Goal: Task Accomplishment & Management: Manage account settings

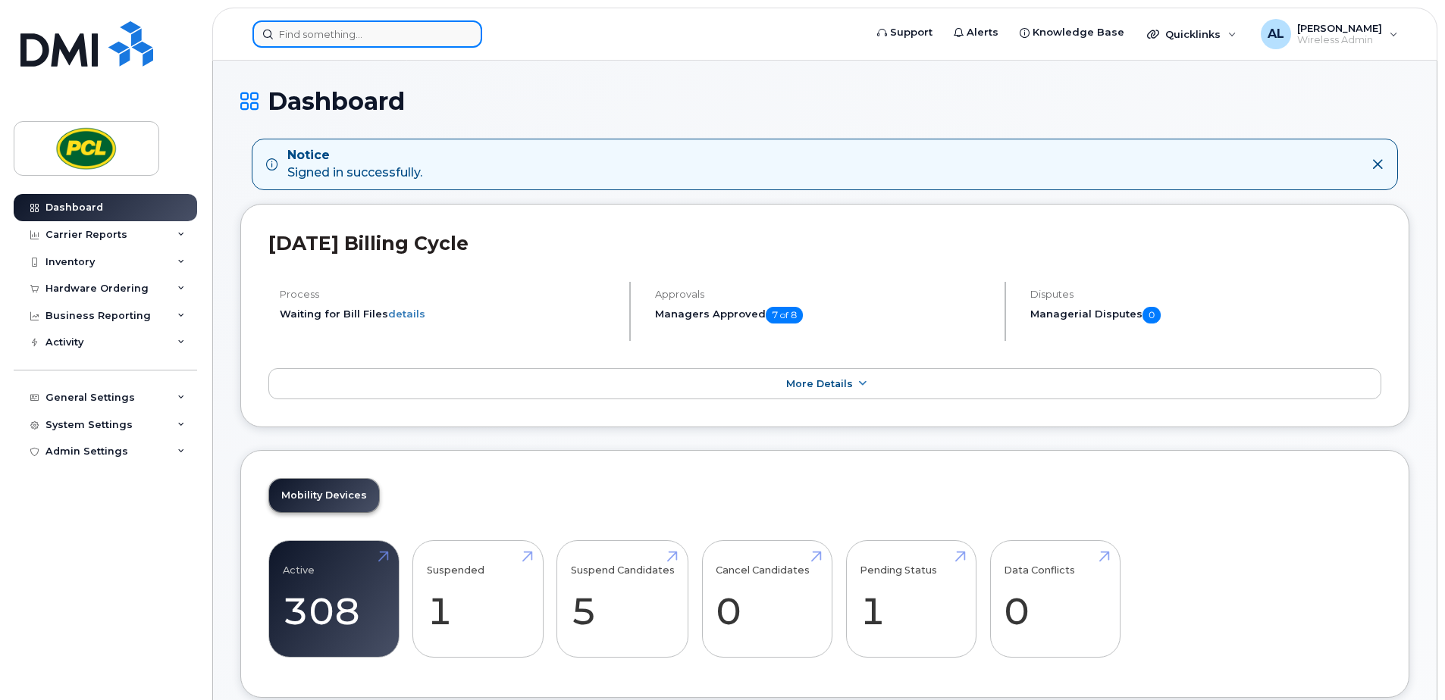
click at [406, 28] on input at bounding box center [367, 33] width 230 height 27
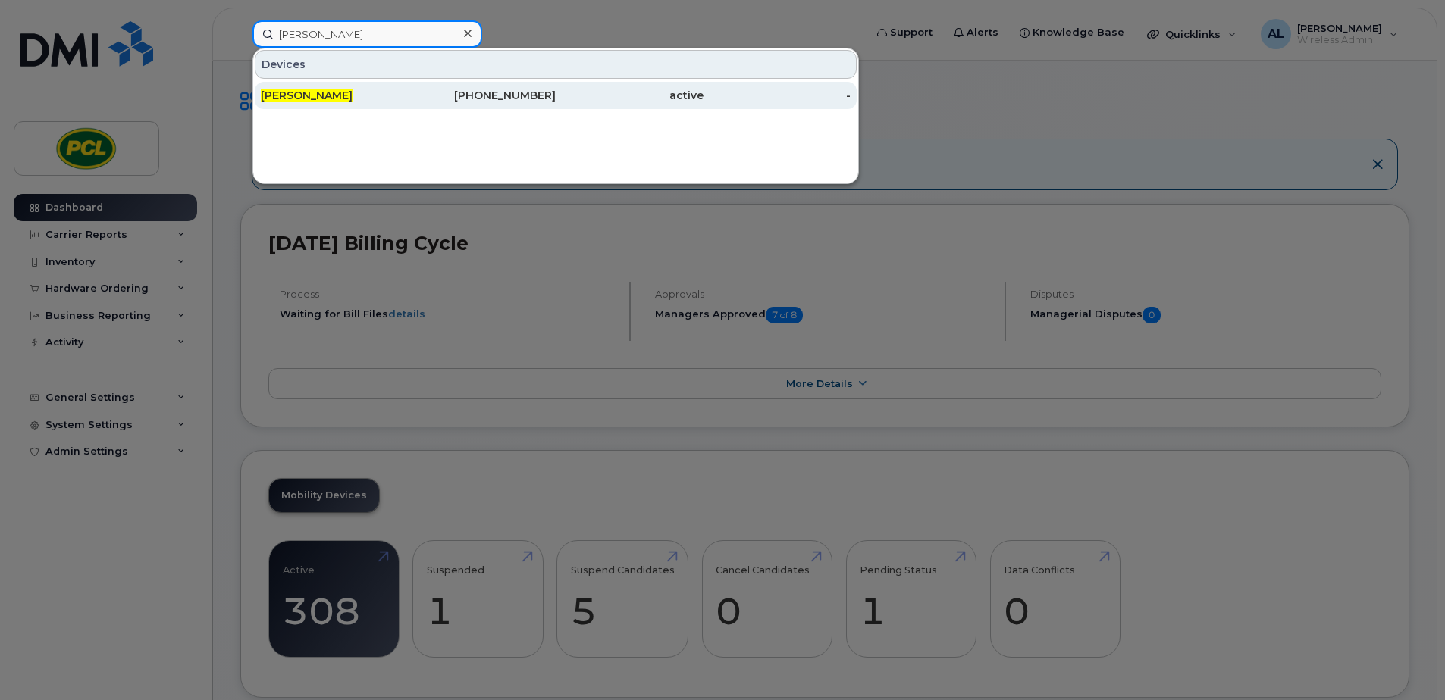
type input "james norwood"
click at [362, 98] on div "[PERSON_NAME]" at bounding box center [335, 95] width 148 height 15
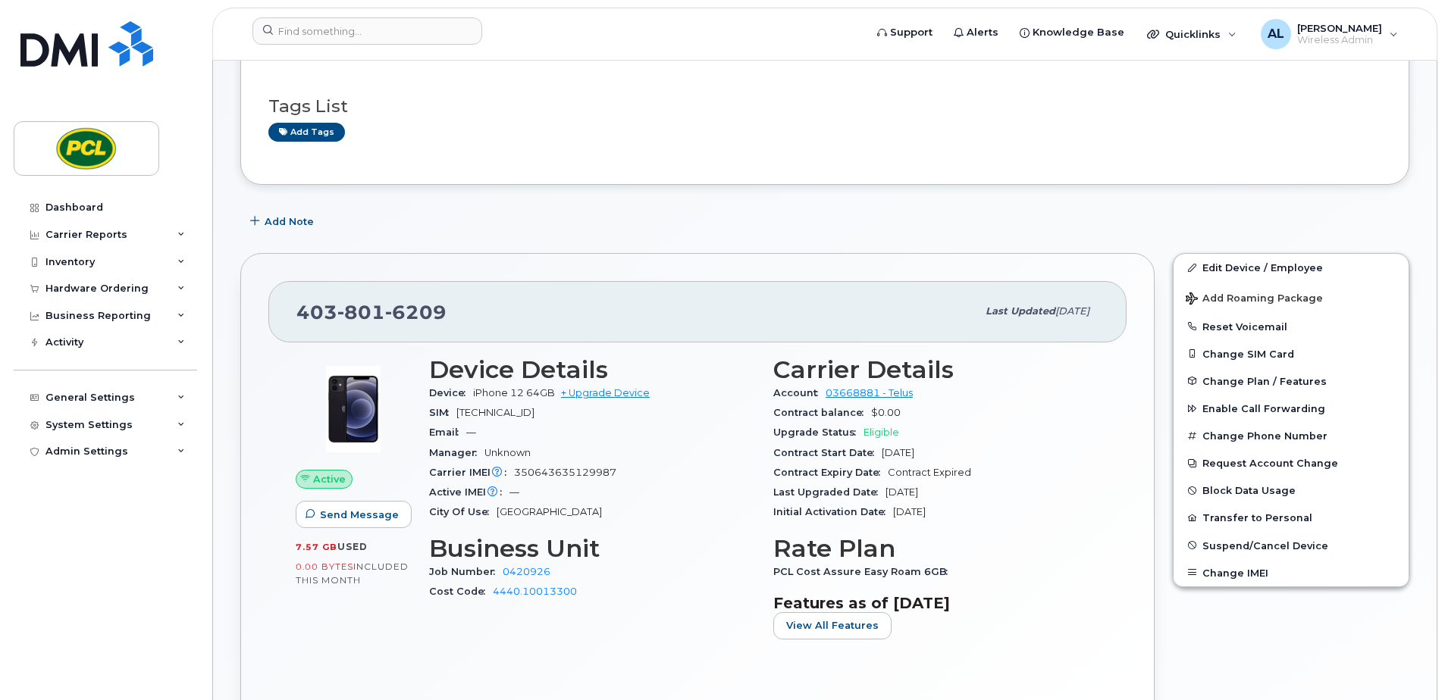
scroll to position [76, 0]
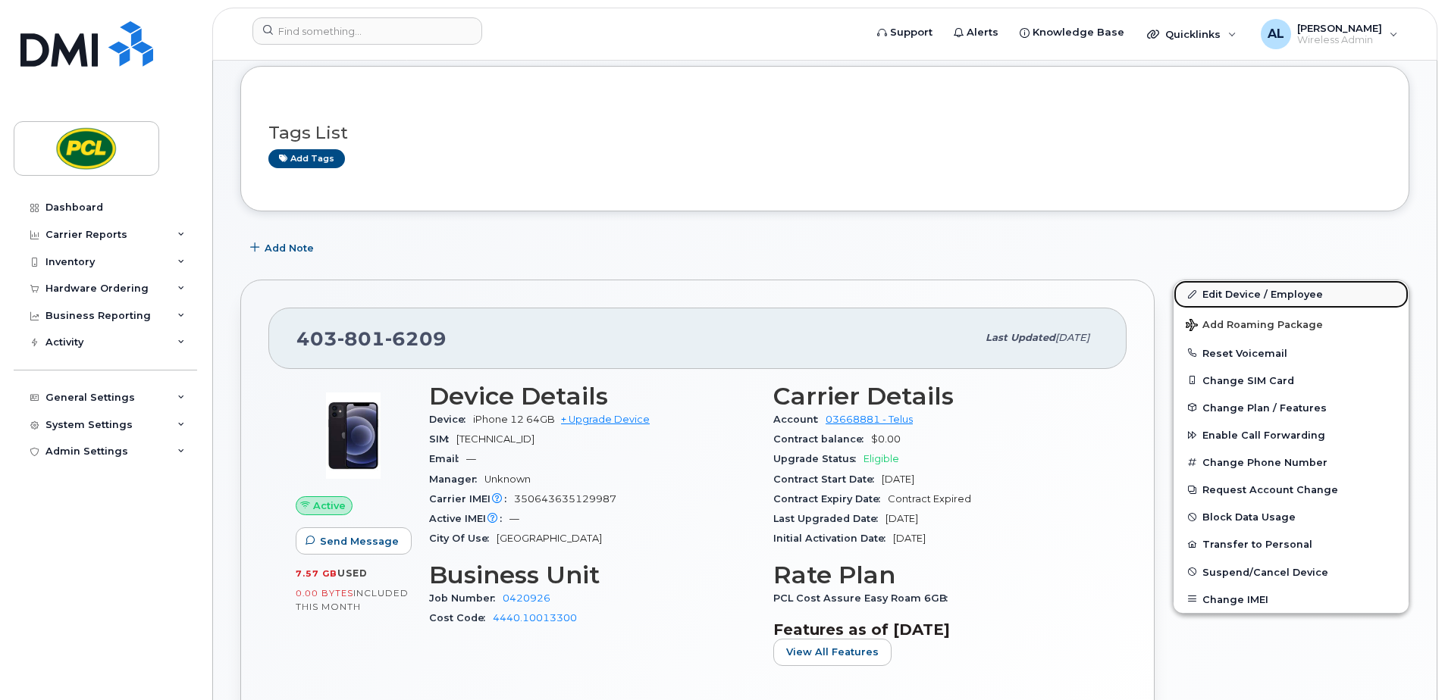
click at [1264, 295] on link "Edit Device / Employee" at bounding box center [1290, 293] width 235 height 27
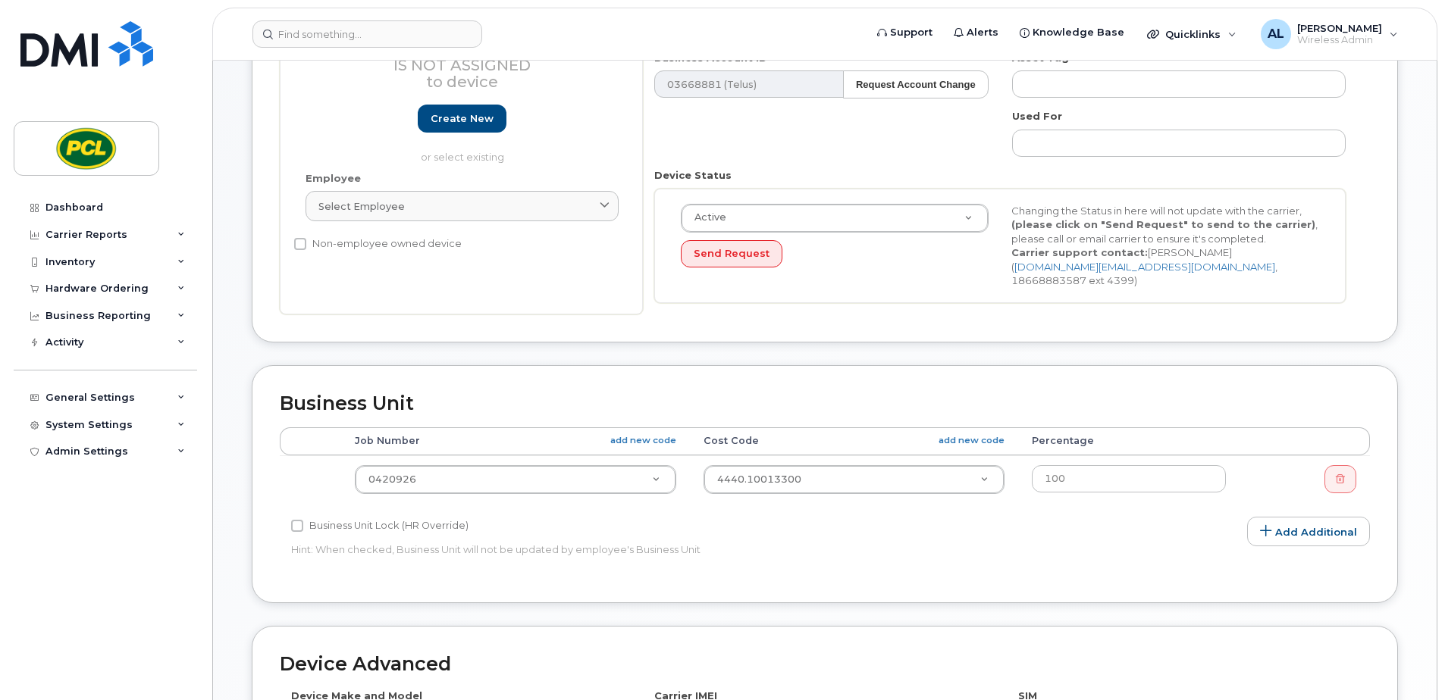
scroll to position [303, 0]
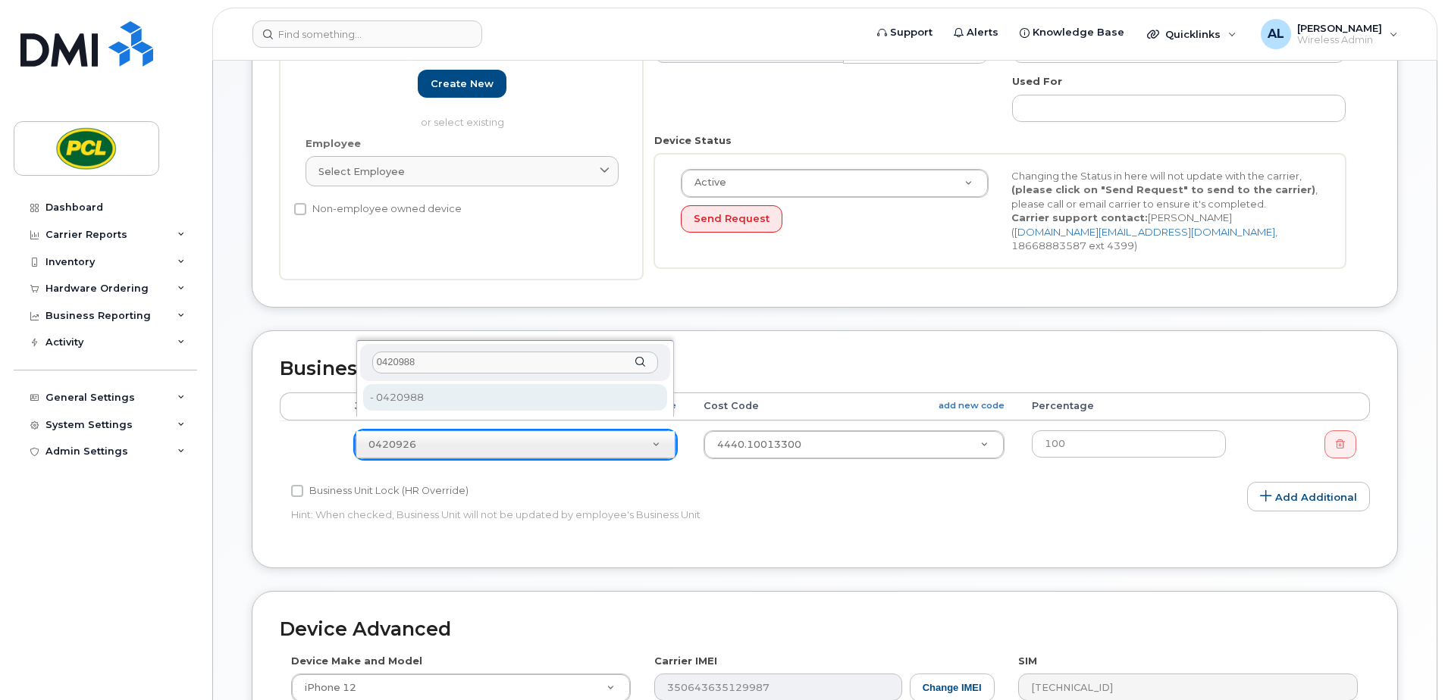
type input "0420988"
type input "2189826"
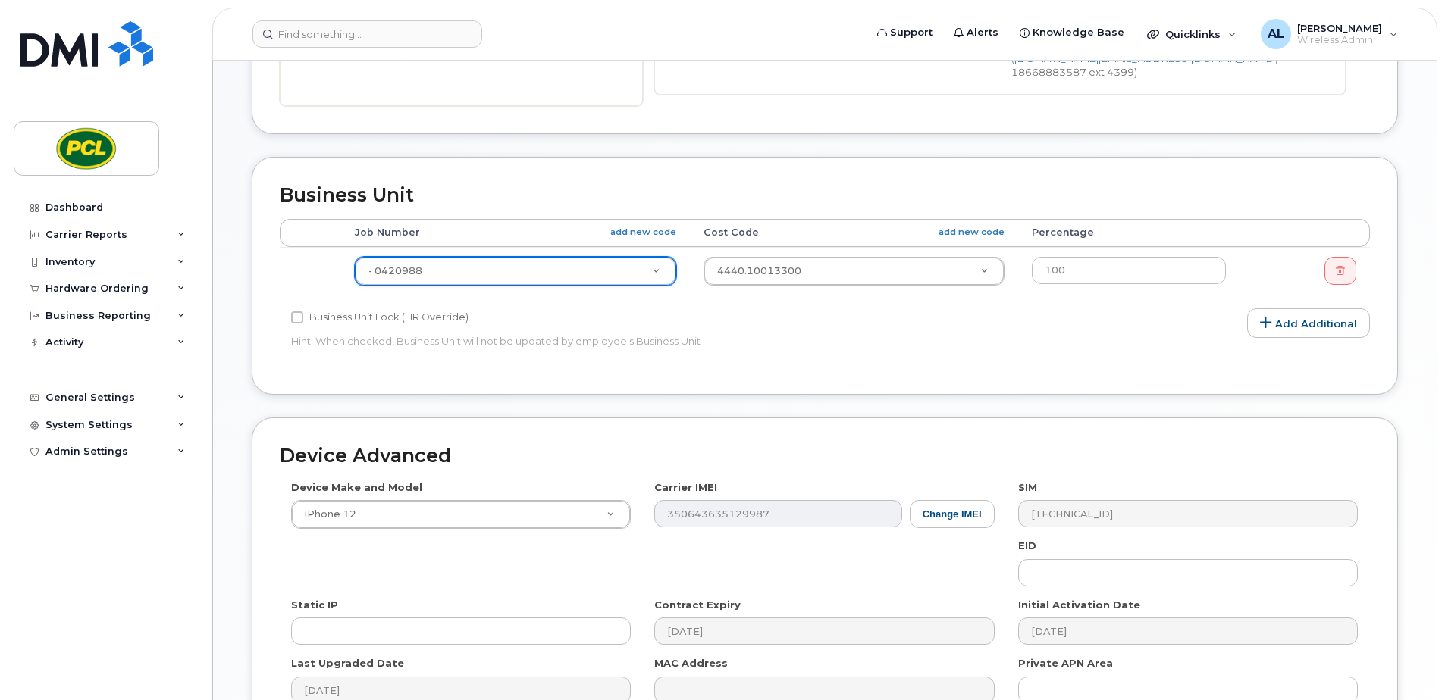
scroll to position [632, 0]
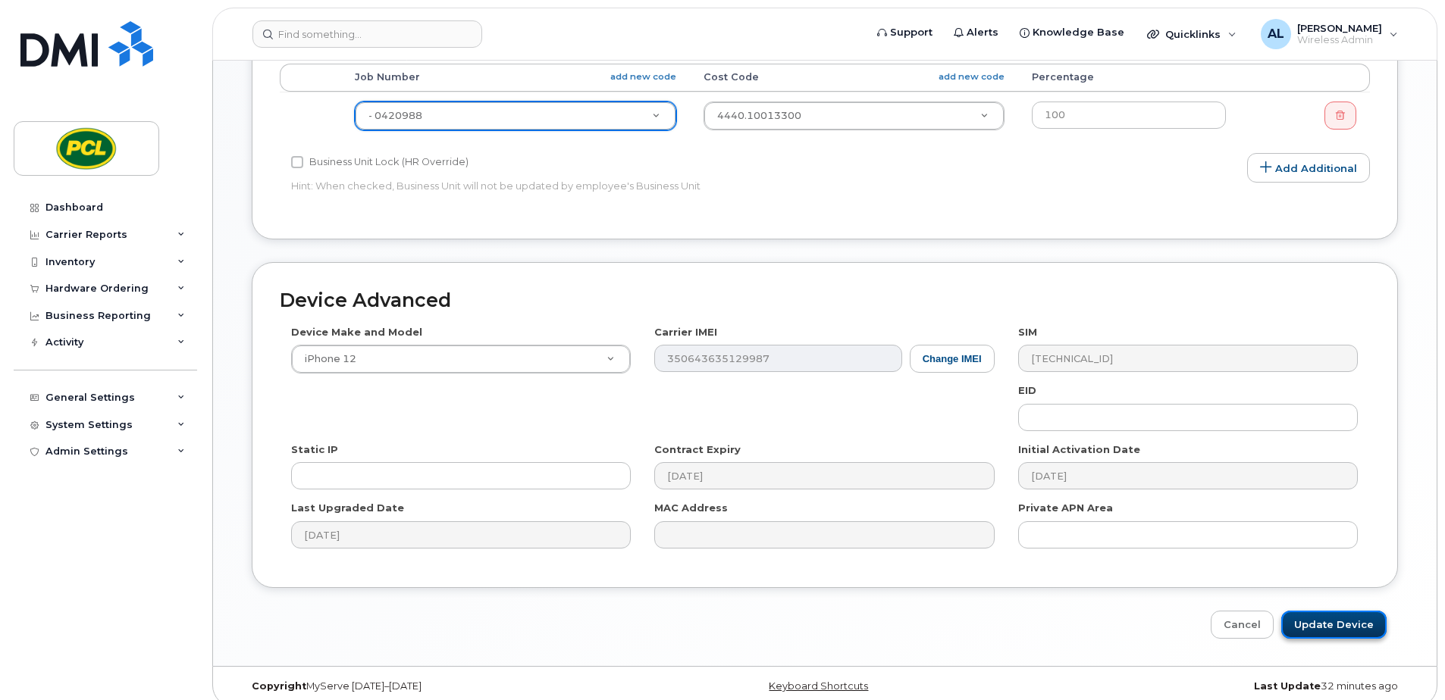
click at [1327, 611] on input "Update Device" at bounding box center [1333, 625] width 105 height 28
type input "Saving..."
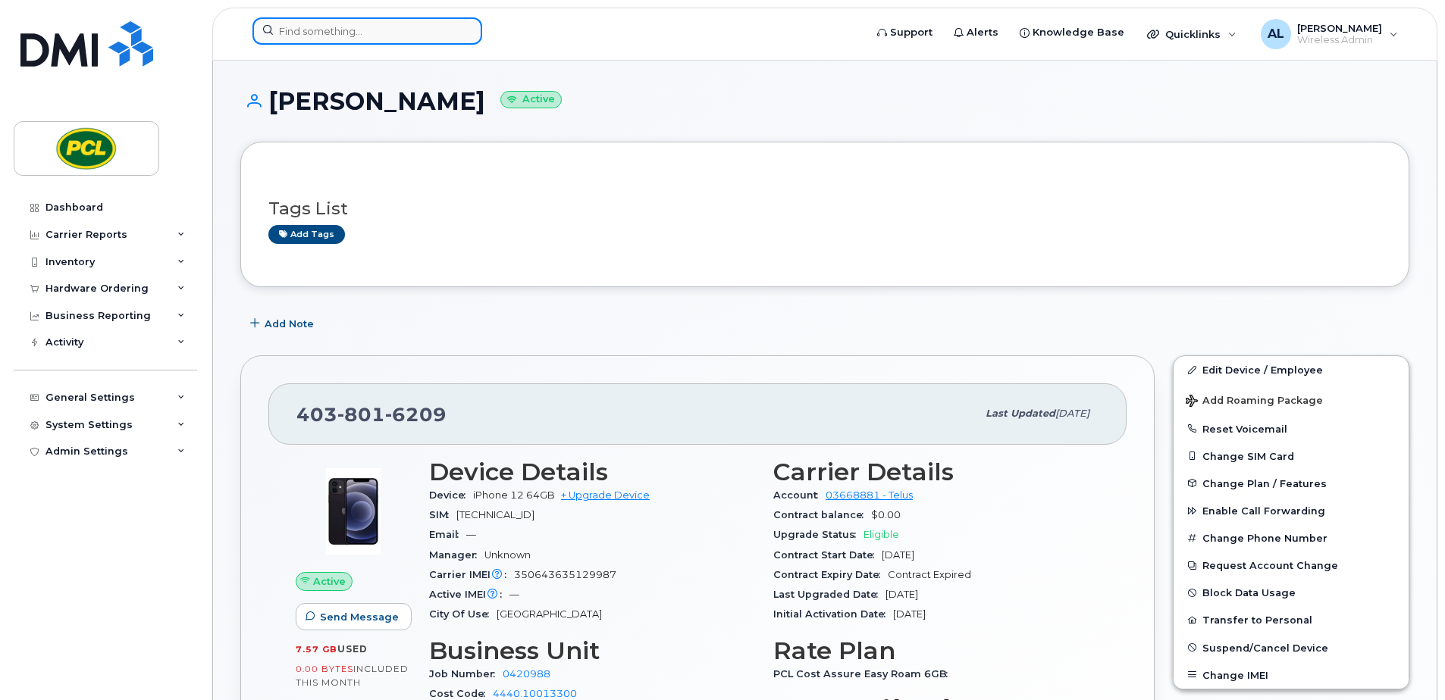
click at [387, 32] on input at bounding box center [367, 30] width 230 height 27
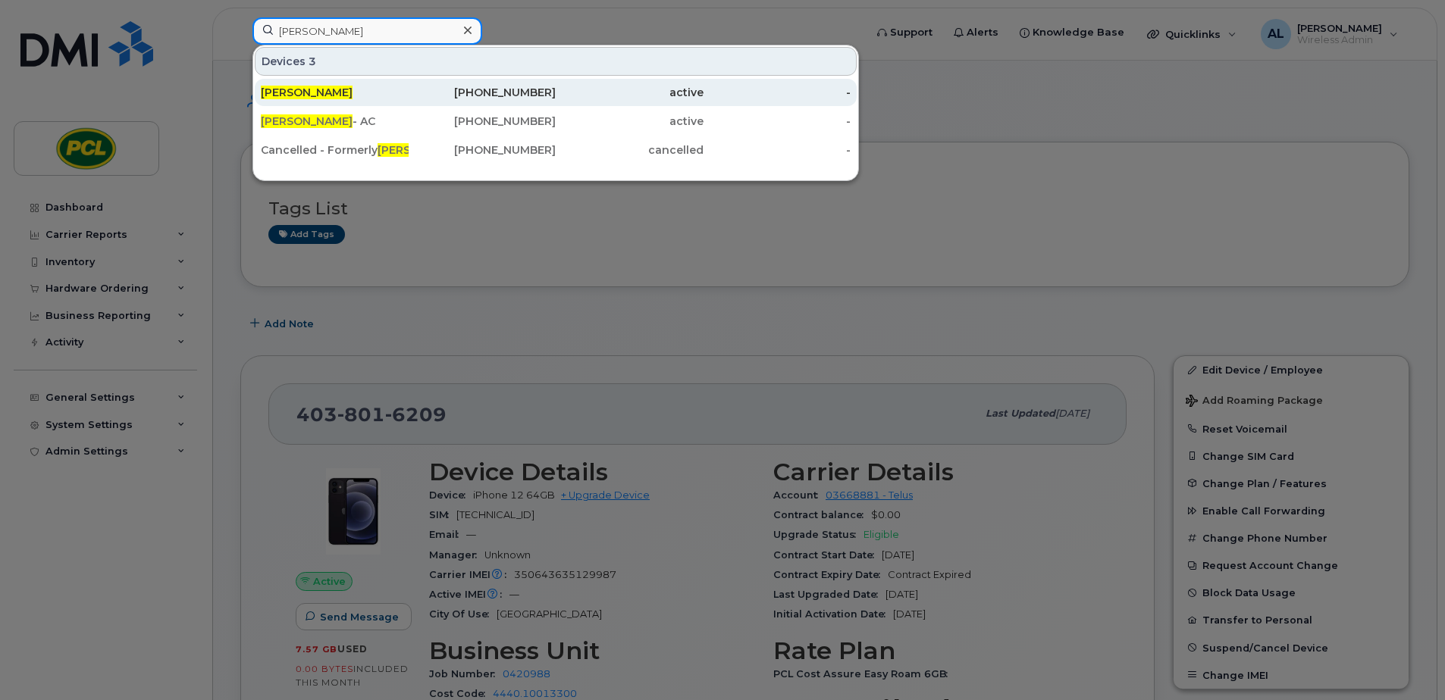
type input "nathan lampright"
click at [343, 92] on span "Nathan Lampright" at bounding box center [307, 93] width 92 height 14
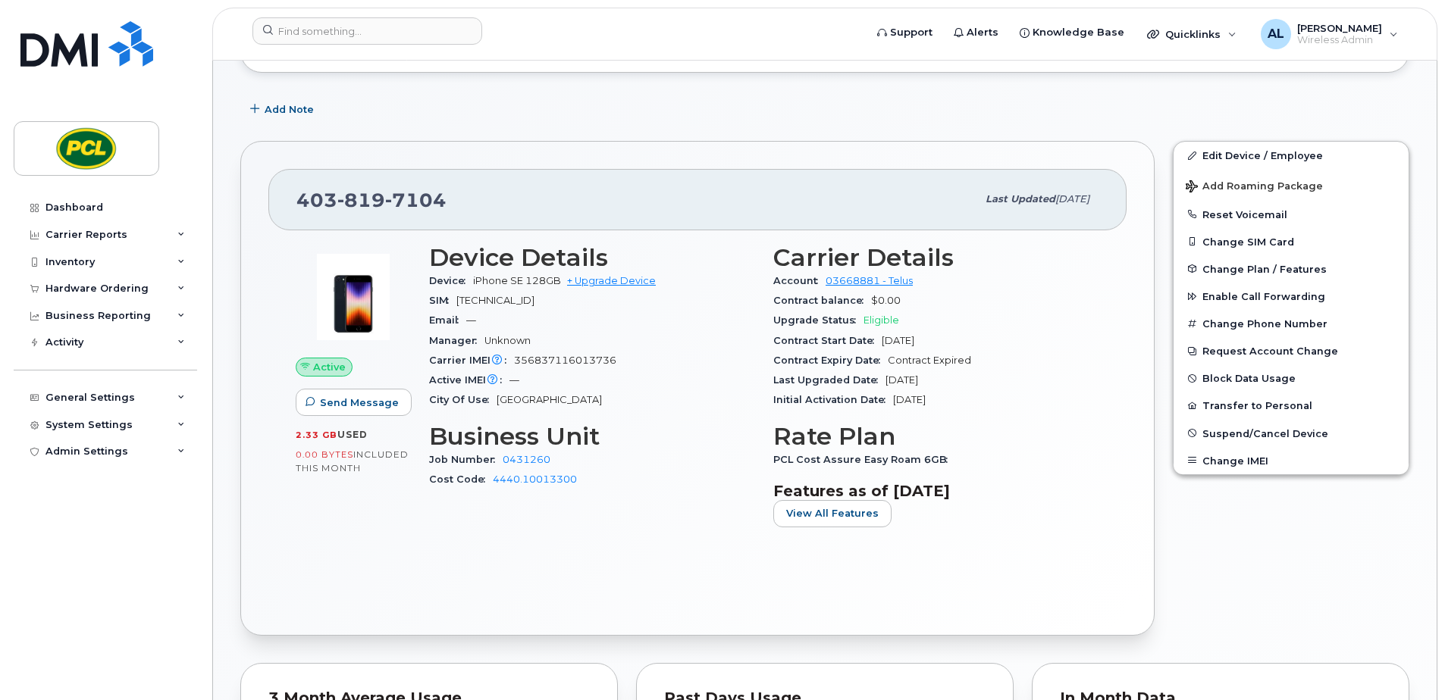
scroll to position [227, 0]
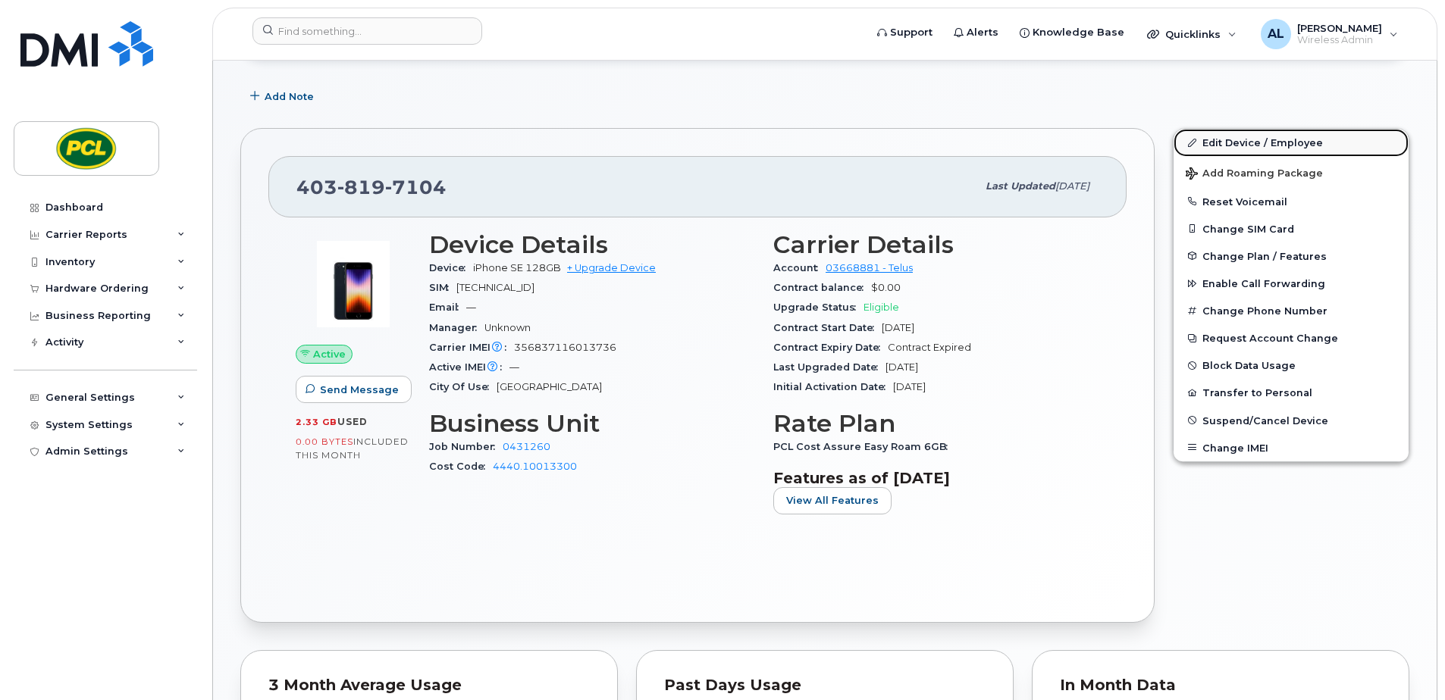
click at [1219, 139] on link "Edit Device / Employee" at bounding box center [1290, 142] width 235 height 27
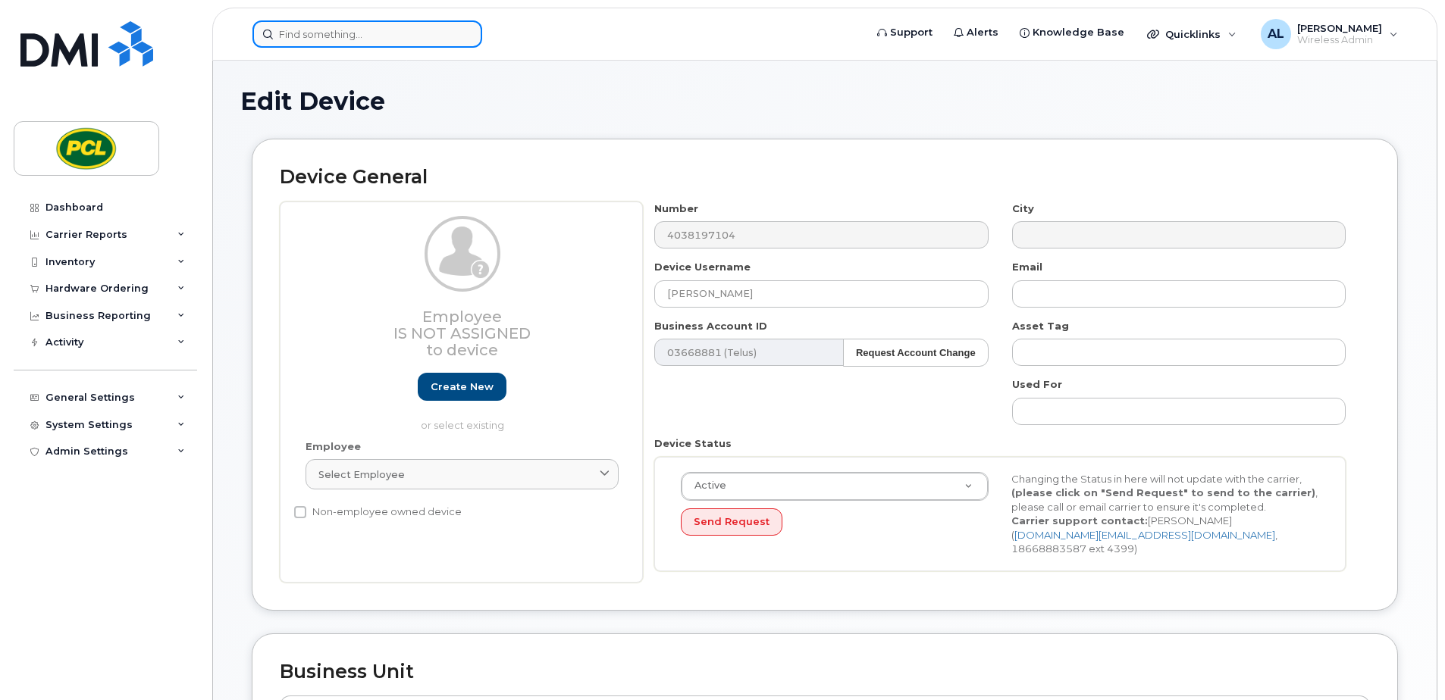
click at [416, 41] on input at bounding box center [367, 33] width 230 height 27
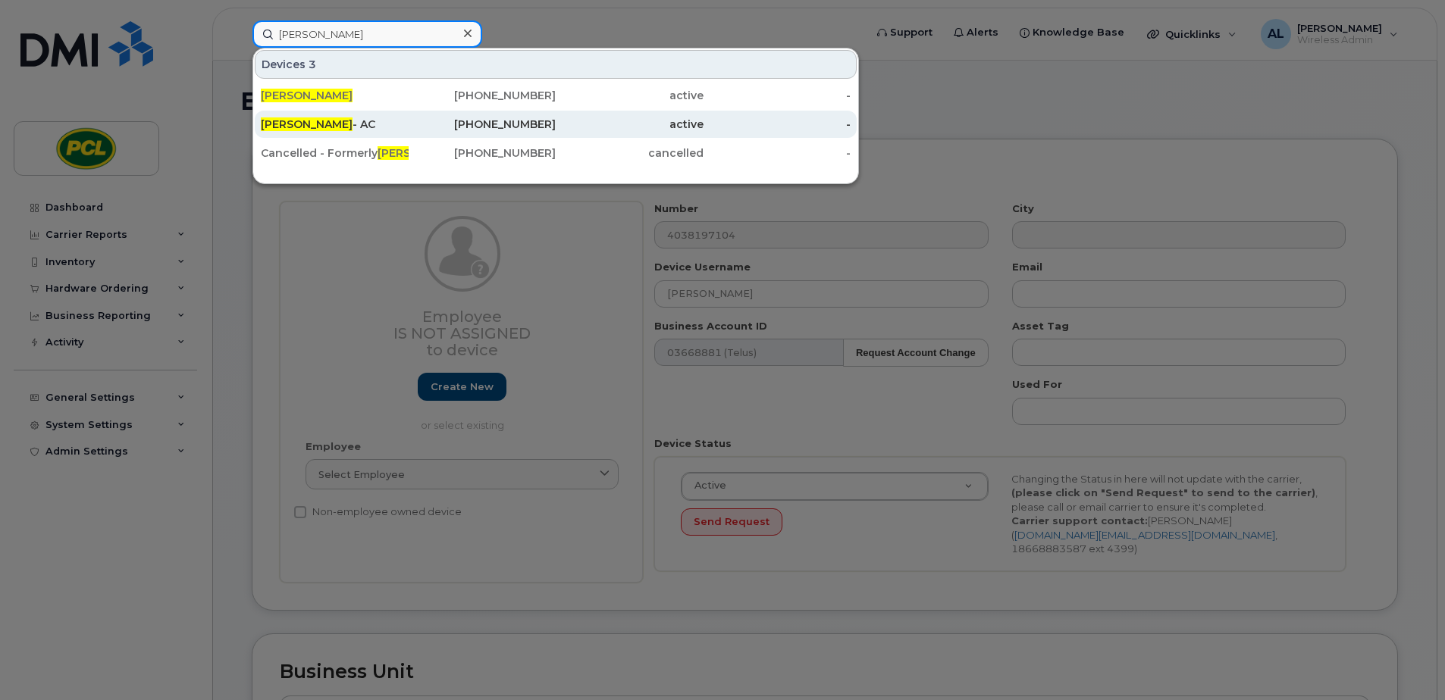
type input "[PERSON_NAME]"
click at [344, 127] on span "[PERSON_NAME]" at bounding box center [307, 124] width 92 height 14
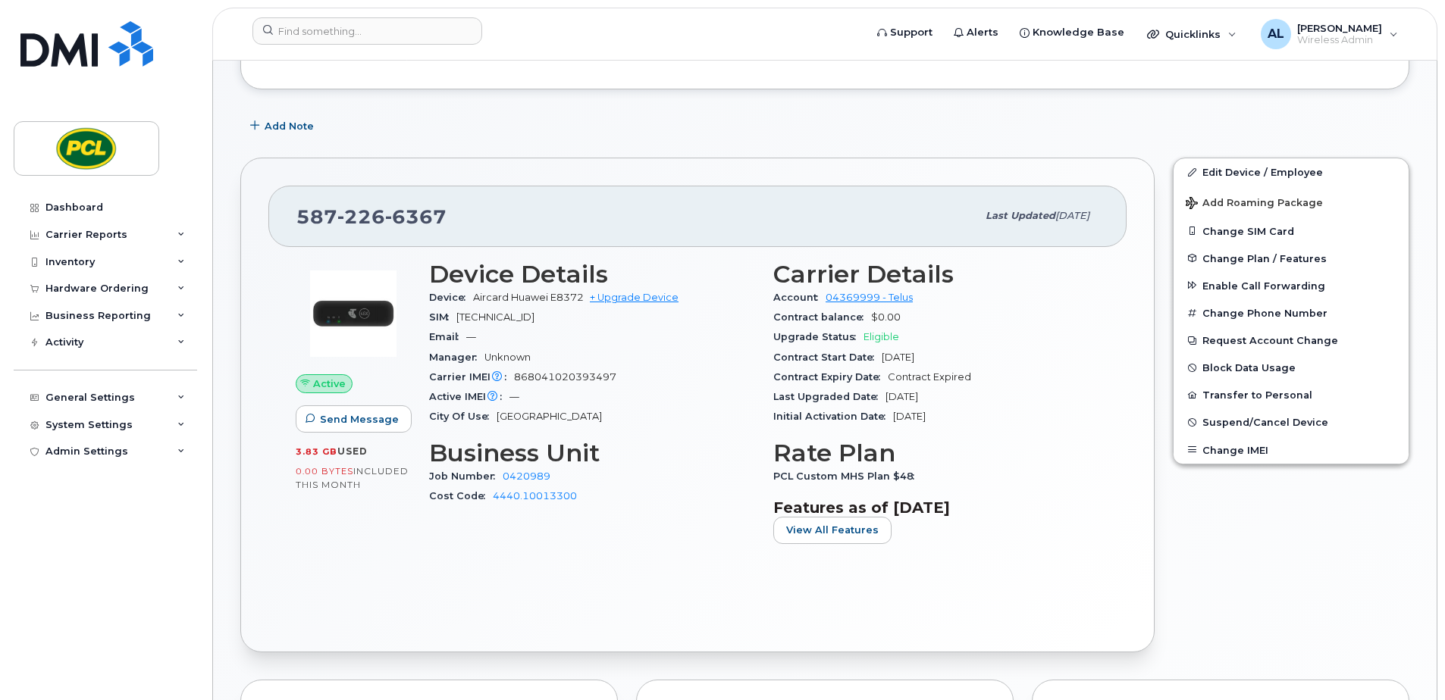
scroll to position [76, 0]
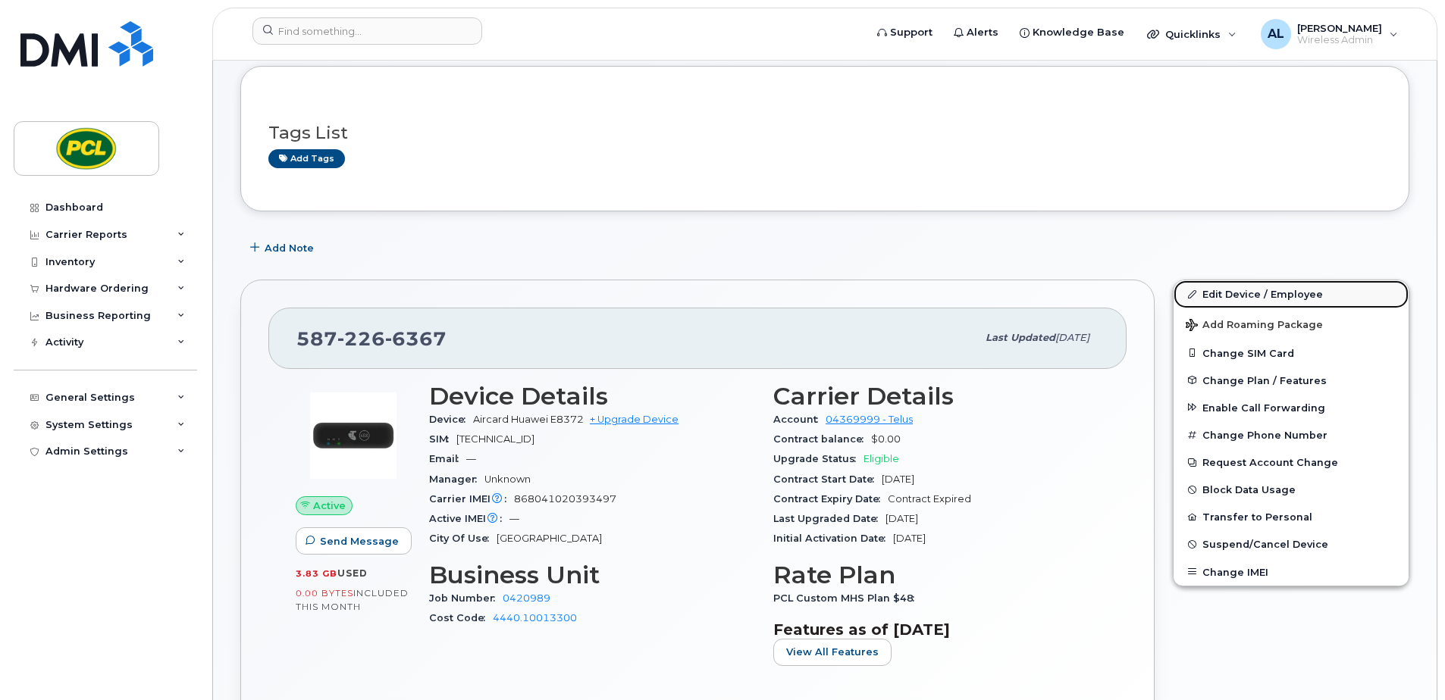
click at [1217, 291] on link "Edit Device / Employee" at bounding box center [1290, 293] width 235 height 27
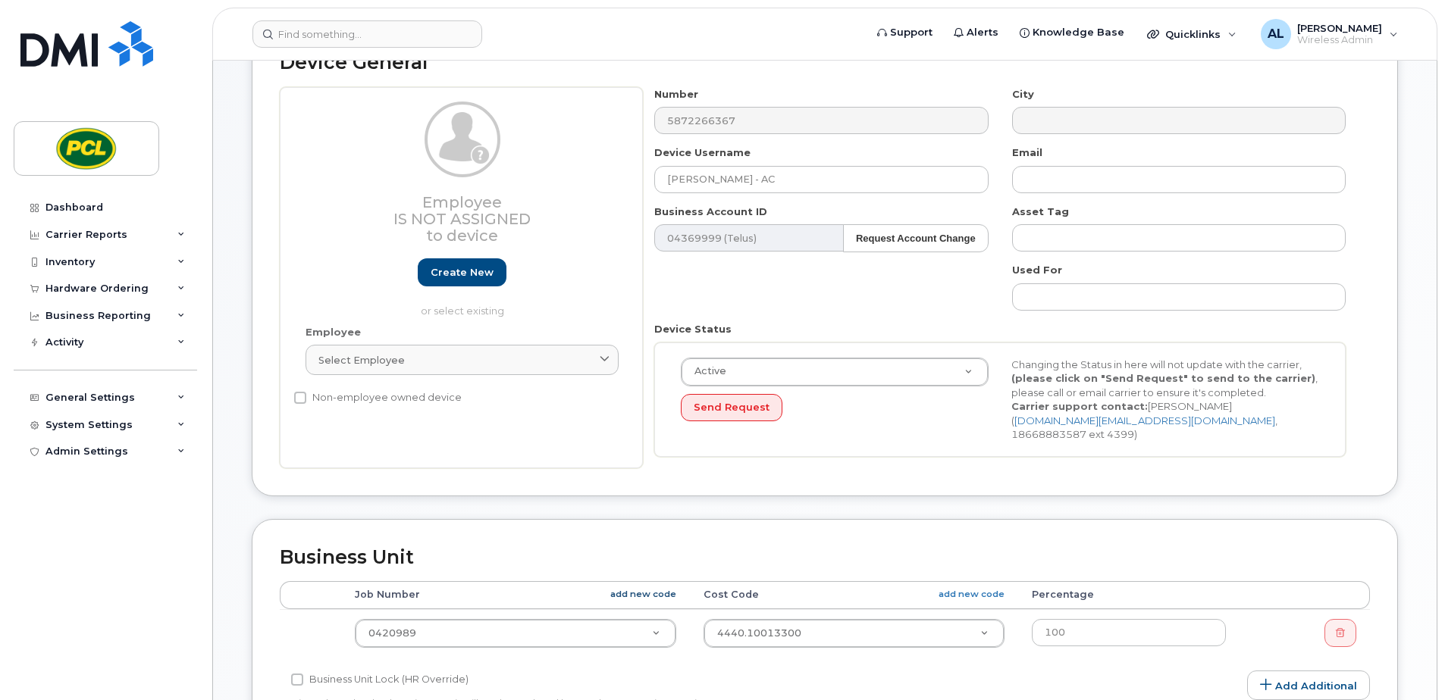
scroll to position [303, 0]
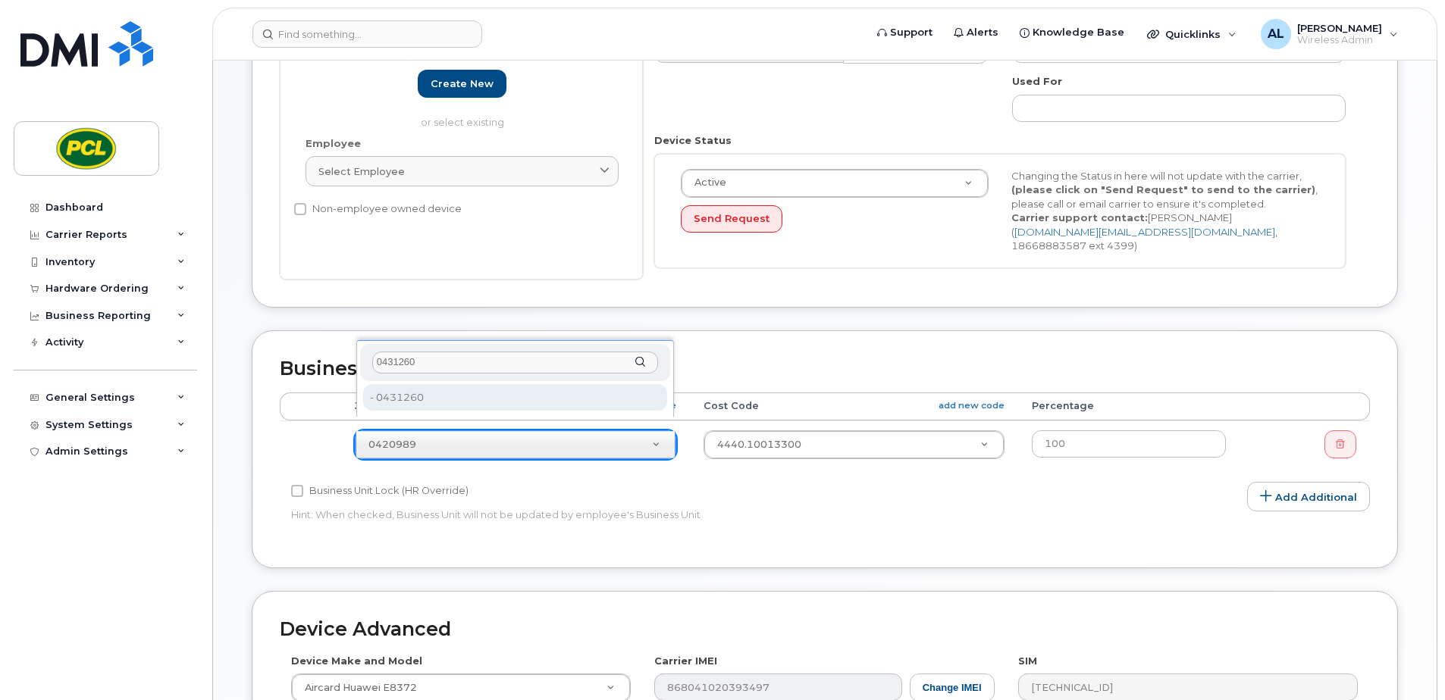
type input "0431260"
type input "2207449"
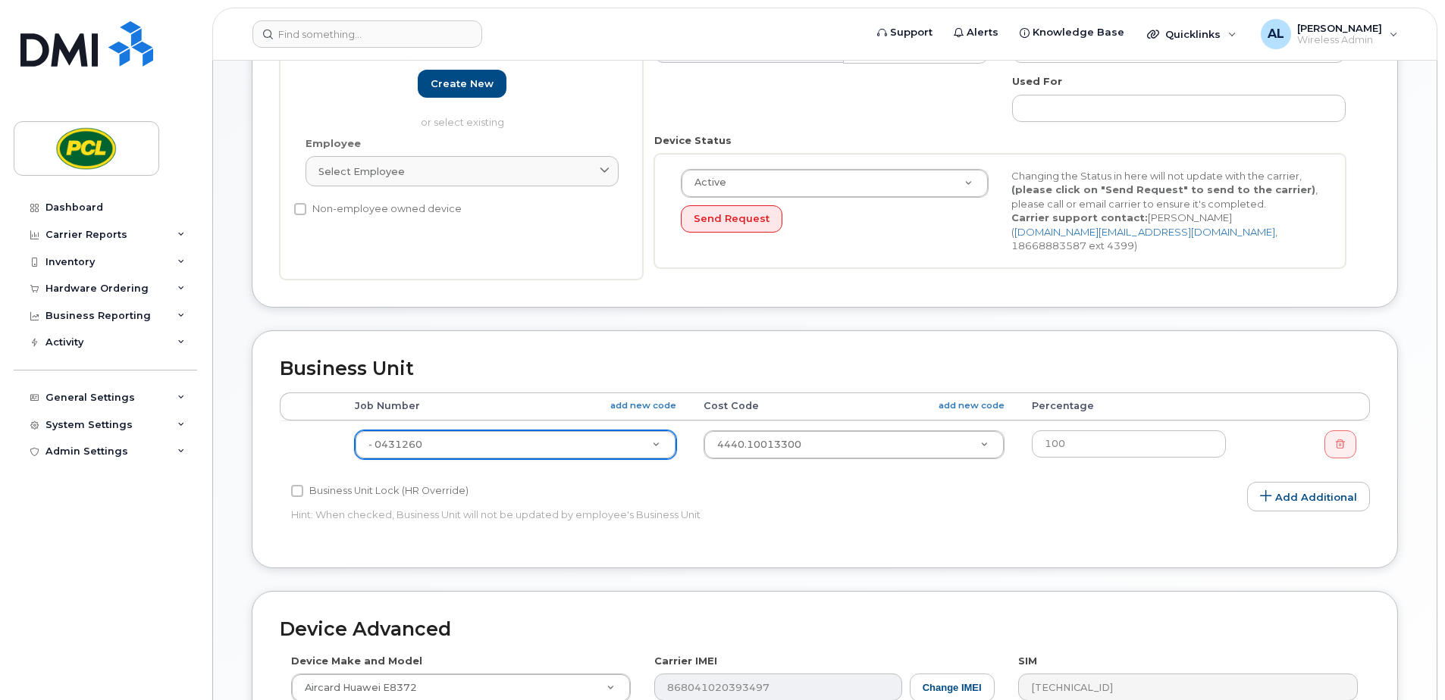
scroll to position [632, 0]
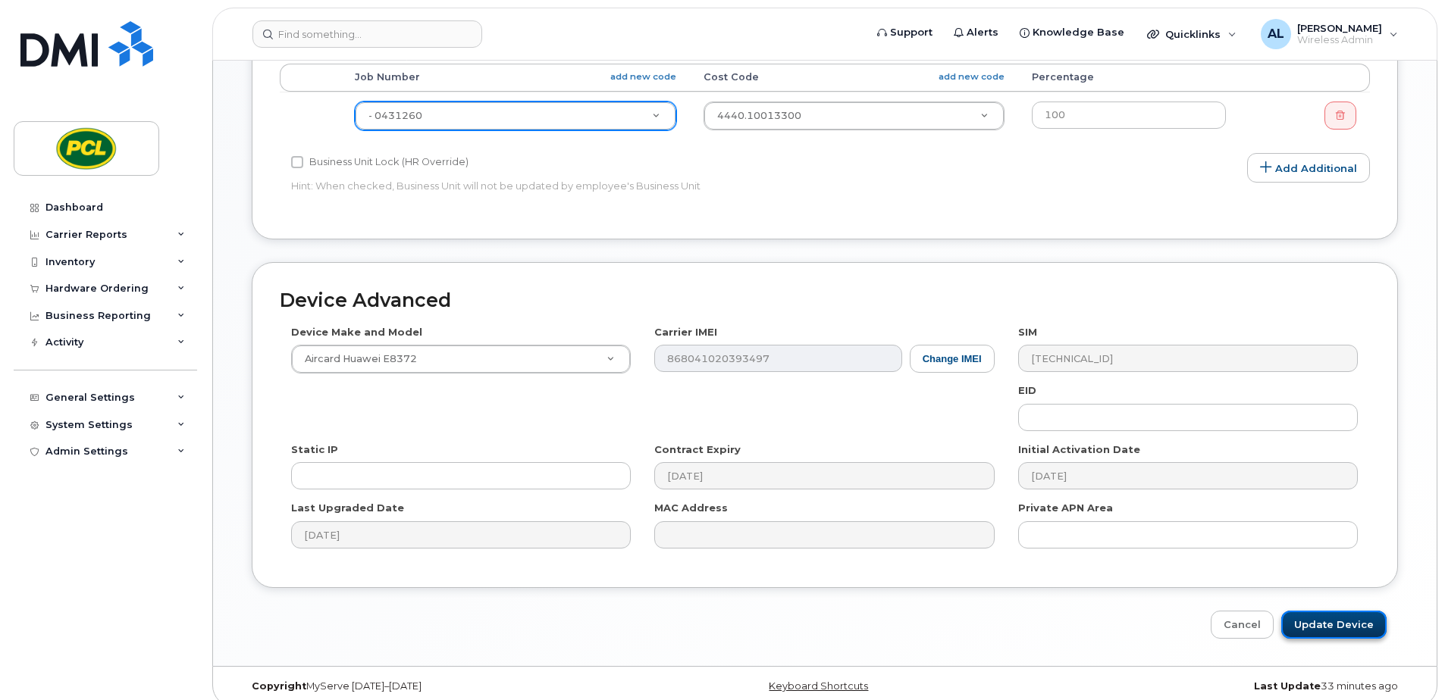
click at [1359, 611] on input "Update Device" at bounding box center [1333, 625] width 105 height 28
type input "Saving..."
